Goal: Navigation & Orientation: Find specific page/section

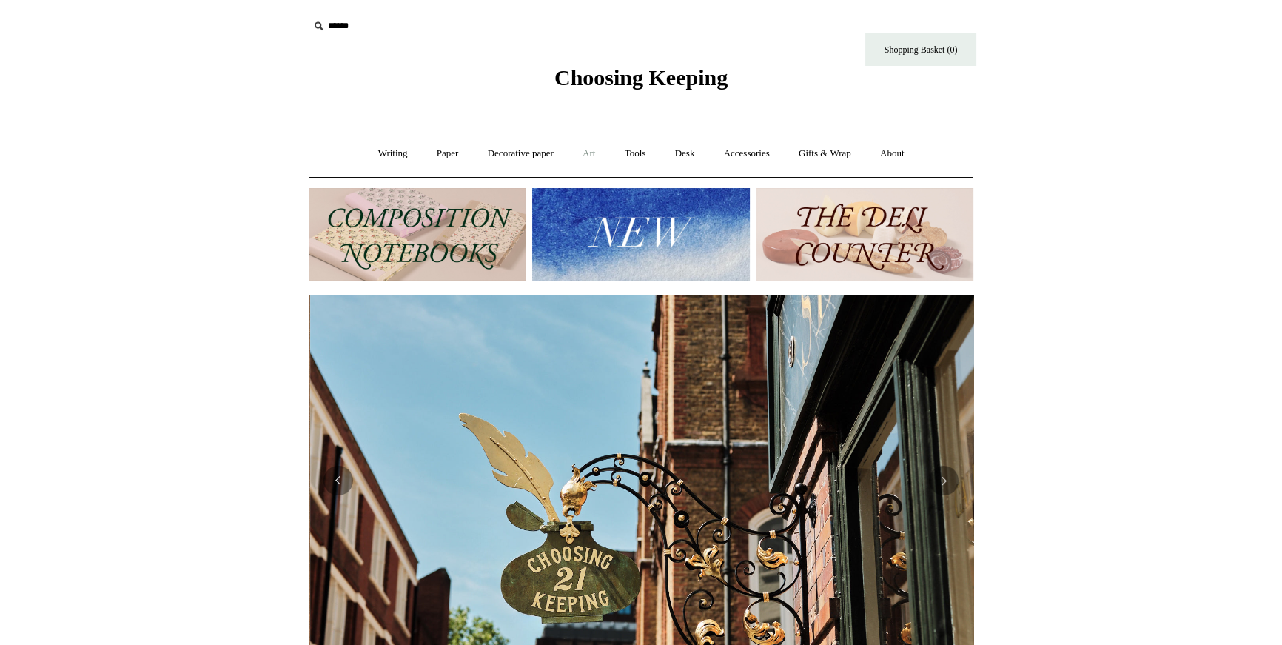
scroll to position [0, 665]
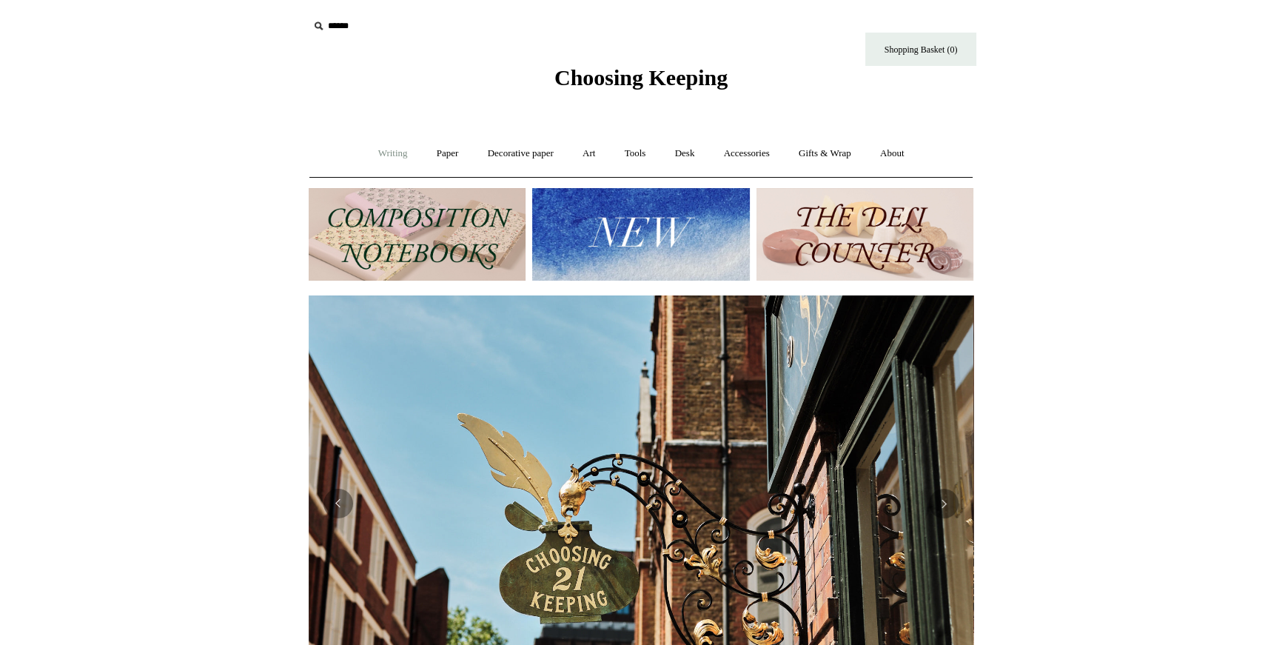
click at [365, 153] on link "Writing +" at bounding box center [393, 153] width 56 height 39
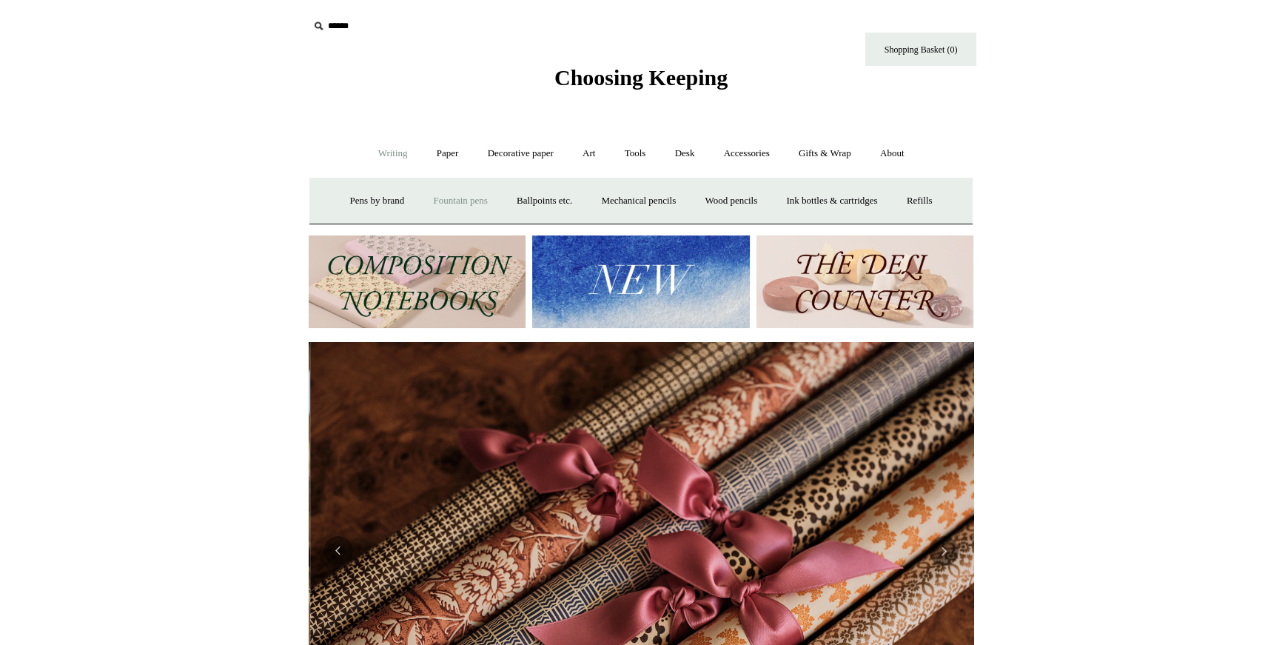
scroll to position [0, 1330]
click at [586, 204] on link "Ballpoints etc. +" at bounding box center [544, 200] width 82 height 39
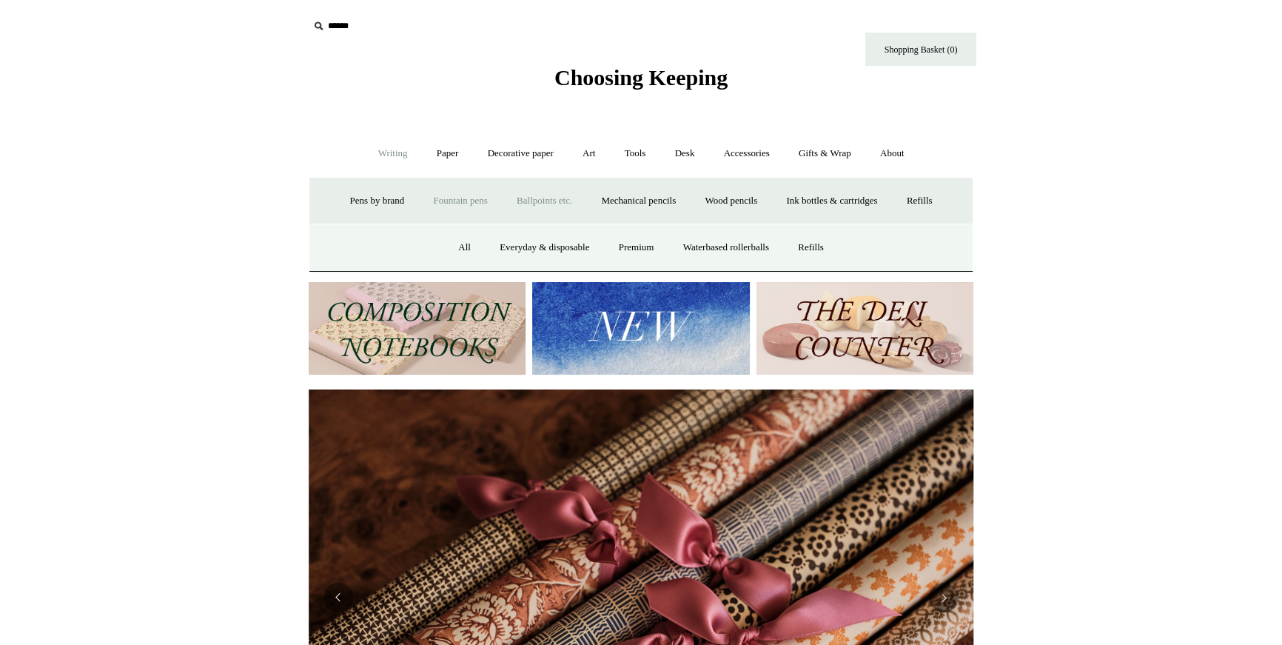
click at [501, 202] on link "Fountain pens +" at bounding box center [460, 200] width 81 height 39
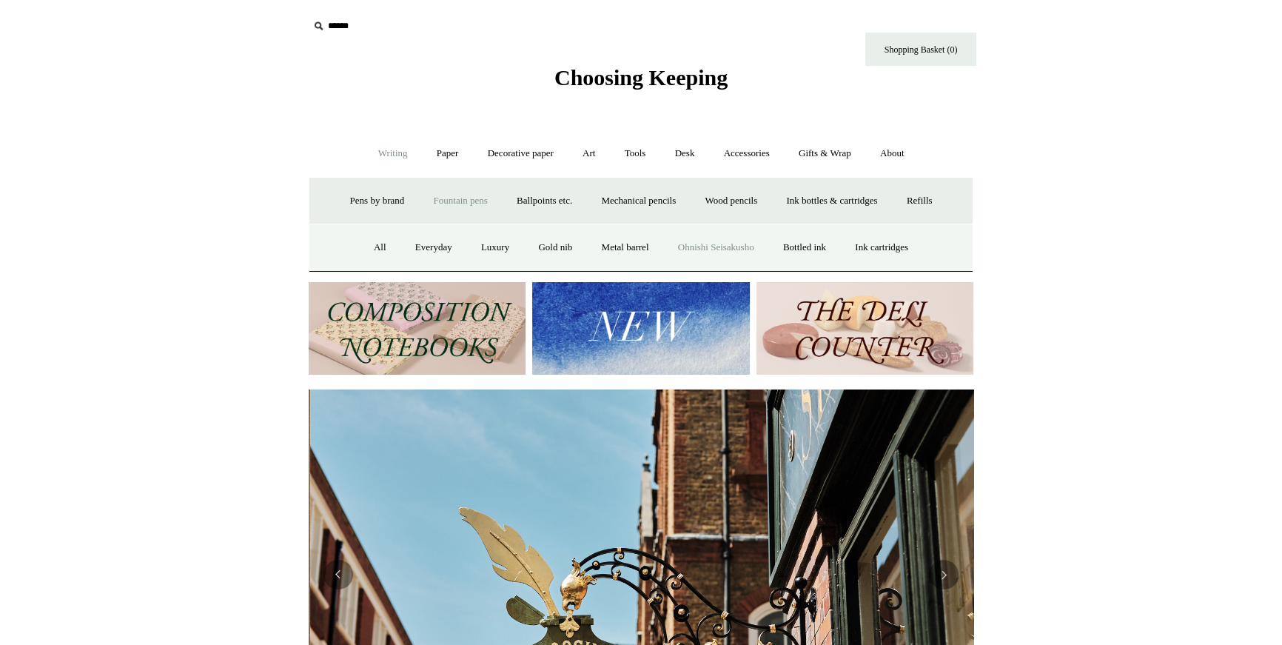
scroll to position [0, 665]
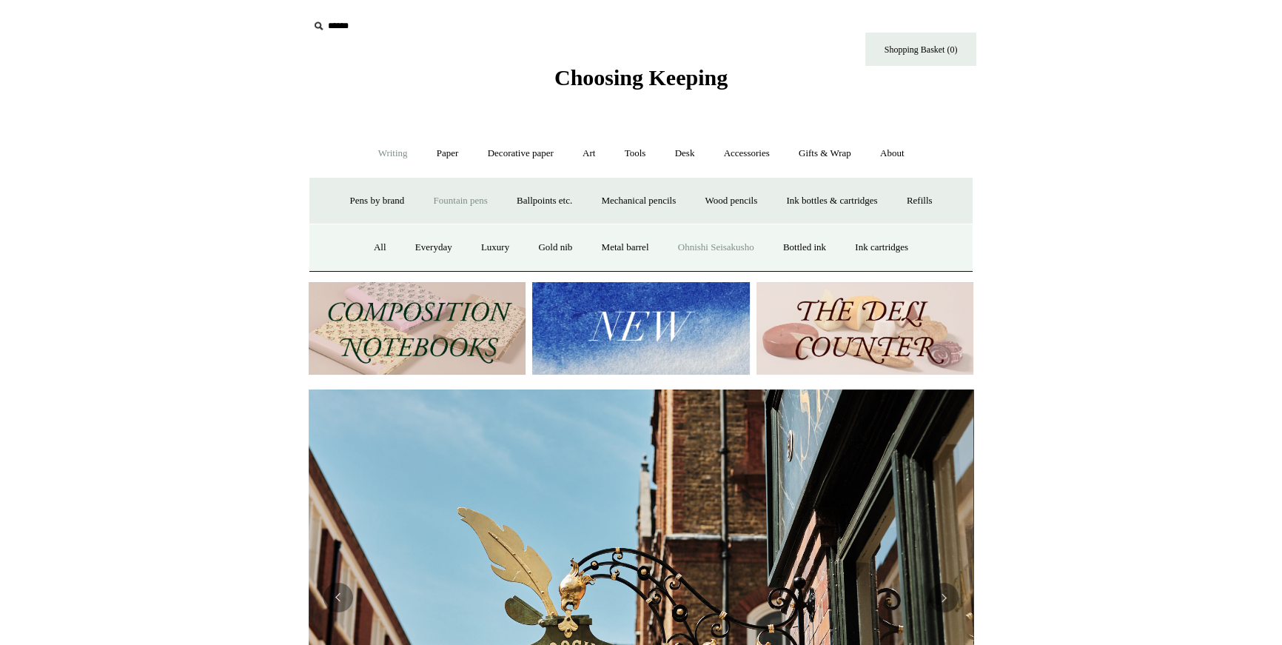
click at [768, 267] on link "Ohnishi Seisakusho" at bounding box center [716, 247] width 103 height 39
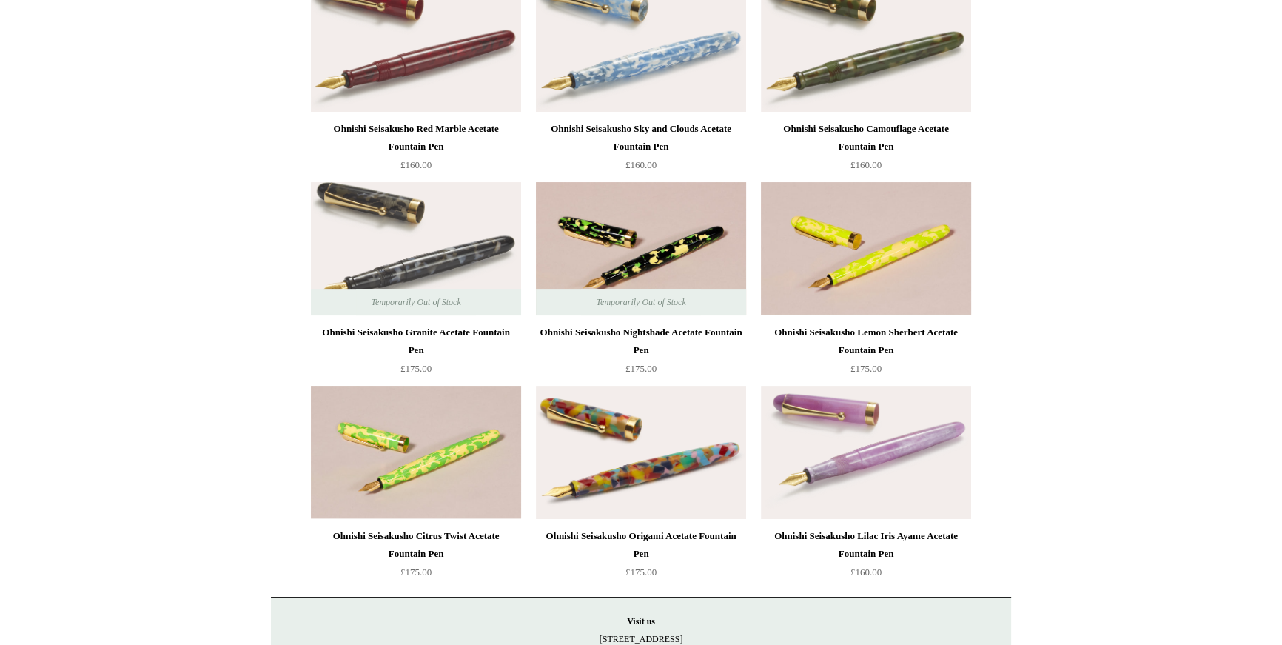
scroll to position [600, 0]
